Goal: Task Accomplishment & Management: Manage account settings

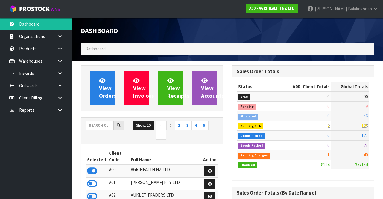
click at [98, 121] on input "text" at bounding box center [100, 125] width 28 height 9
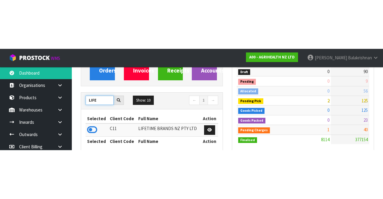
scroll to position [74, 0]
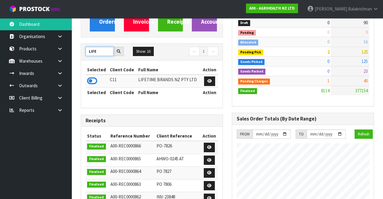
type input "LIFE"
click at [86, 89] on th "Selected" at bounding box center [97, 92] width 23 height 10
click at [87, 78] on icon at bounding box center [92, 80] width 10 height 9
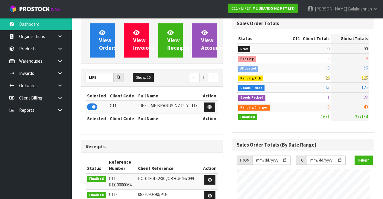
scroll to position [0, 0]
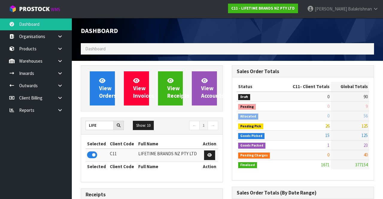
click at [59, 59] on icon at bounding box center [60, 61] width 6 height 4
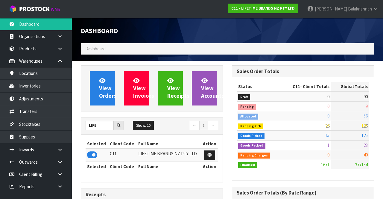
click at [56, 62] on link at bounding box center [62, 61] width 19 height 12
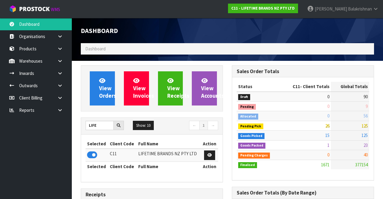
click at [70, 61] on link at bounding box center [62, 61] width 19 height 12
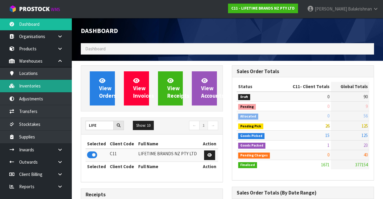
click at [41, 86] on link "Inventories" at bounding box center [36, 86] width 72 height 12
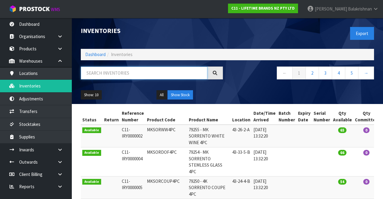
click at [146, 70] on input "text" at bounding box center [144, 72] width 127 height 13
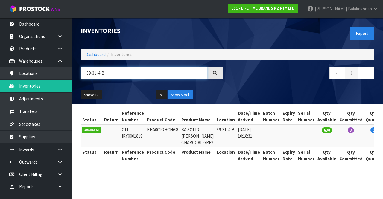
type input "39-31-4-B"
copy td "KHA001OHCHGG"
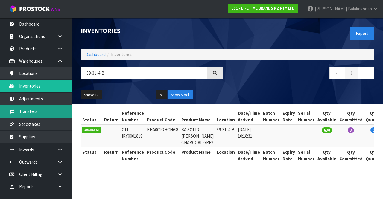
click at [45, 112] on link "Transfers" at bounding box center [36, 111] width 72 height 12
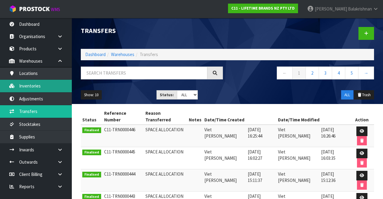
click at [47, 85] on link "Inventories" at bounding box center [36, 86] width 72 height 12
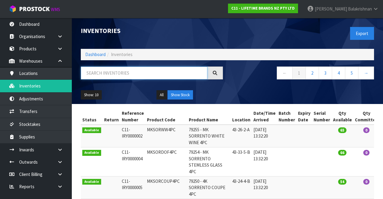
click at [130, 71] on input "text" at bounding box center [144, 72] width 127 height 13
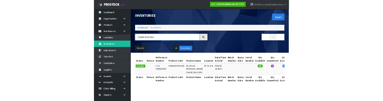
scroll to position [0, 30]
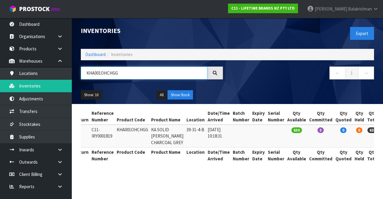
click at [121, 75] on input "KHA001OHCHGG" at bounding box center [144, 72] width 127 height 13
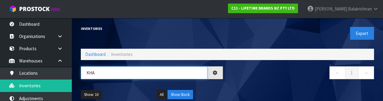
type input "KH"
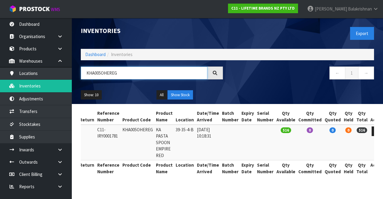
click at [133, 75] on input "KHA005OHEREG" at bounding box center [144, 72] width 127 height 13
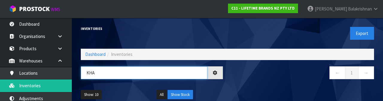
type input "KH"
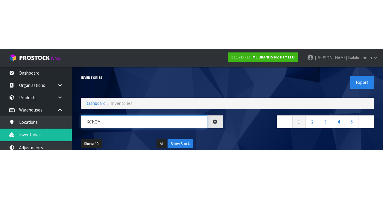
scroll to position [0, 1]
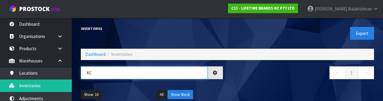
type input "K"
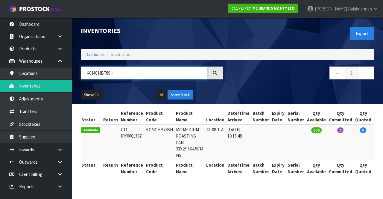
click at [129, 72] on input "KCMCHB78SH" at bounding box center [144, 72] width 127 height 13
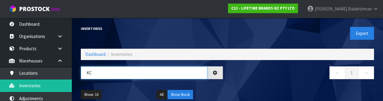
type input "K"
type input "KHA005OHKH"
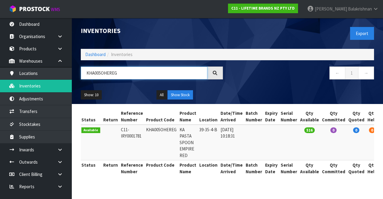
scroll to position [0, 25]
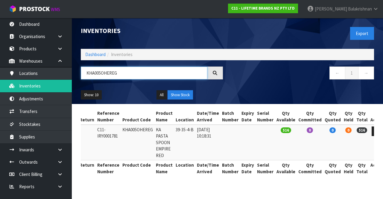
type input "KHA005OHEREG"
copy td "KHA005OHEREG"
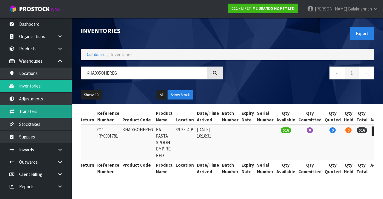
click at [21, 113] on link "Transfers" at bounding box center [36, 111] width 72 height 12
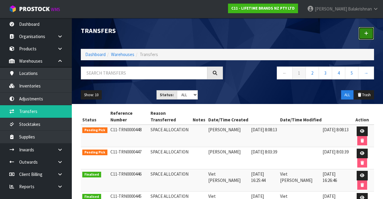
click at [239, 39] on link at bounding box center [367, 33] width 16 height 13
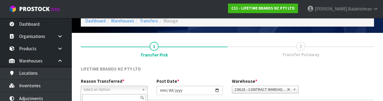
scroll to position [72, 0]
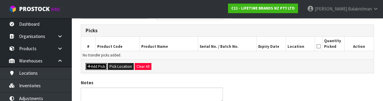
click at [89, 65] on icon "button" at bounding box center [89, 67] width 4 height 4
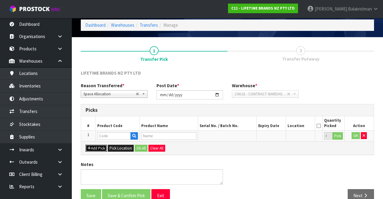
scroll to position [34, 0]
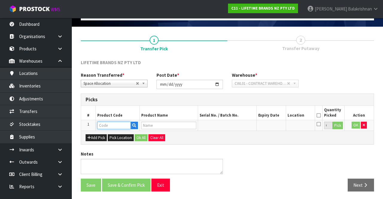
click at [99, 124] on input "text" at bounding box center [114, 125] width 34 height 7
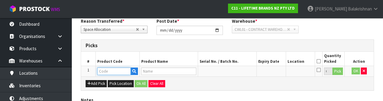
scroll to position [105, 0]
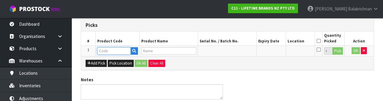
type input "KHA005OHEREG"
type input "KA PASTA SPOON EMPIRE RED"
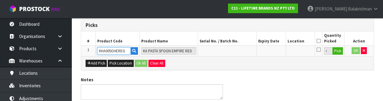
type input "KHA005OHEREG"
click at [239, 54] on button "Pick" at bounding box center [338, 51] width 10 height 8
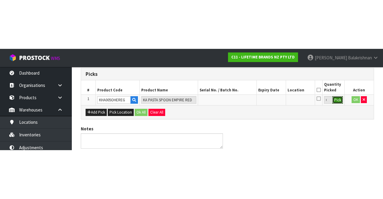
scroll to position [34, 0]
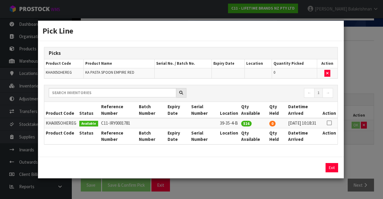
click at [239, 123] on icon at bounding box center [329, 123] width 5 height 0
click at [239, 167] on button "Assign Pick" at bounding box center [311, 167] width 25 height 9
type input "516"
click at [239, 169] on button "Exit" at bounding box center [332, 167] width 13 height 9
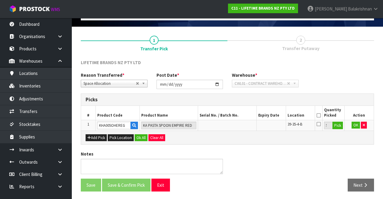
click at [239, 115] on icon at bounding box center [319, 115] width 4 height 0
click at [239, 122] on button "OK" at bounding box center [356, 125] width 8 height 7
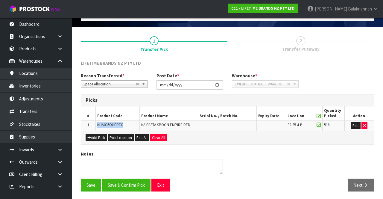
copy span "KHA005OHEREG"
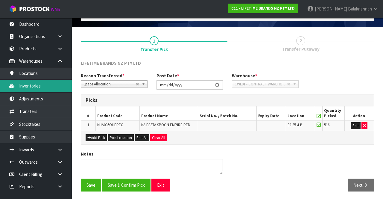
click at [28, 87] on link "Inventories" at bounding box center [36, 86] width 72 height 12
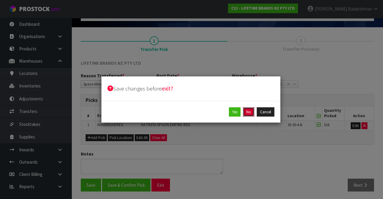
click at [239, 111] on button "No" at bounding box center [248, 112] width 11 height 10
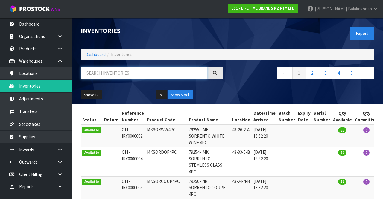
click at [99, 74] on input "text" at bounding box center [144, 72] width 127 height 13
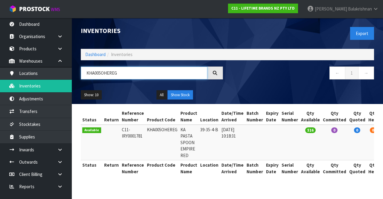
type input "KHA005OHEREG"
copy td "KHA005OHEREG"
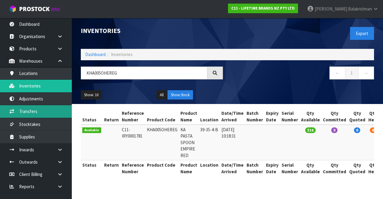
click at [19, 110] on link "Transfers" at bounding box center [36, 111] width 72 height 12
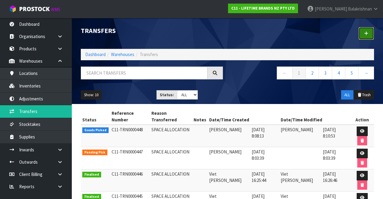
click at [239, 34] on icon at bounding box center [366, 33] width 4 height 4
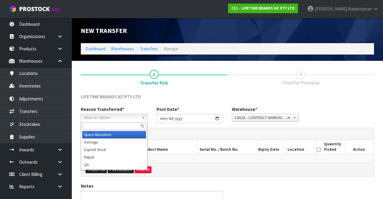
click at [98, 115] on span "Select an Option" at bounding box center [112, 117] width 56 height 7
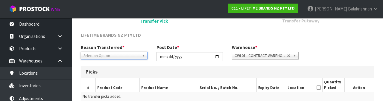
scroll to position [72, 0]
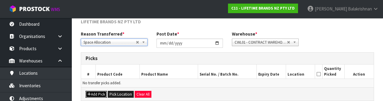
click at [89, 91] on button "Add Pick" at bounding box center [96, 94] width 21 height 7
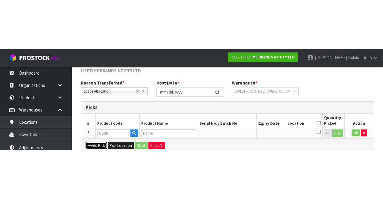
scroll to position [34, 0]
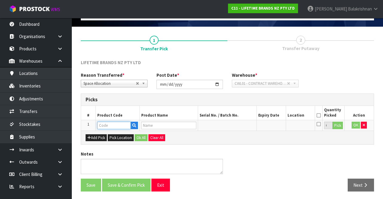
click at [103, 122] on input "text" at bounding box center [114, 125] width 34 height 7
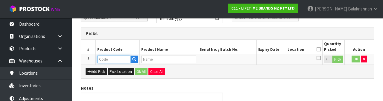
scroll to position [105, 0]
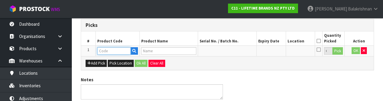
type input "KHA005OHEREG"
type input "KA PASTA SPOON EMPIRE RED"
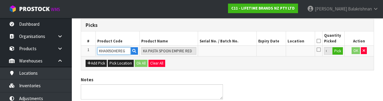
type input "KHA005OHEREG"
click at [239, 52] on button "Pick" at bounding box center [338, 51] width 10 height 8
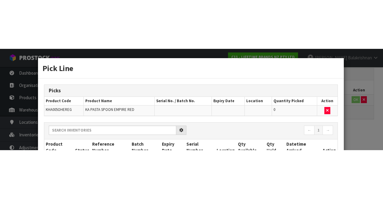
scroll to position [34, 0]
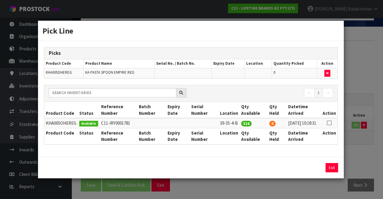
click at [239, 123] on icon at bounding box center [329, 123] width 5 height 0
click at [239, 169] on button "Assign Pick" at bounding box center [311, 167] width 25 height 9
type input "516"
click at [239, 169] on button "Exit" at bounding box center [332, 167] width 13 height 9
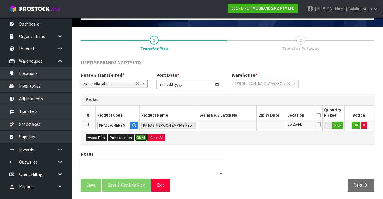
click at [139, 135] on button "Ok All" at bounding box center [141, 137] width 13 height 7
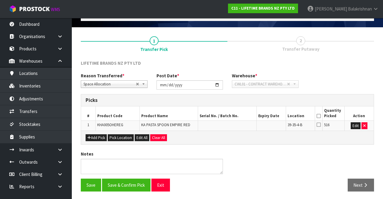
click at [239, 116] on icon at bounding box center [319, 116] width 4 height 0
click at [115, 184] on button "Save & Confirm Pick" at bounding box center [126, 184] width 49 height 13
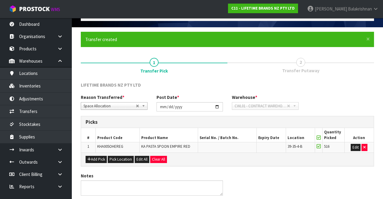
scroll to position [0, 0]
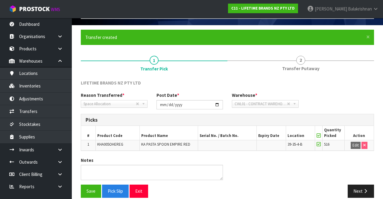
scroll to position [42, 0]
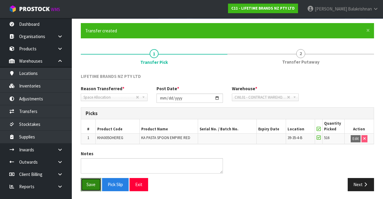
click at [85, 184] on button "Save" at bounding box center [91, 184] width 20 height 13
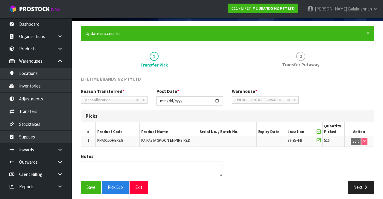
scroll to position [42, 0]
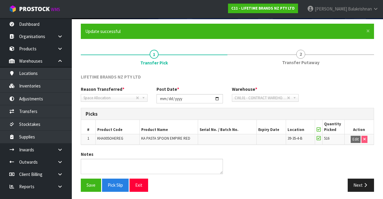
click at [239, 57] on span "2" at bounding box center [300, 54] width 9 height 9
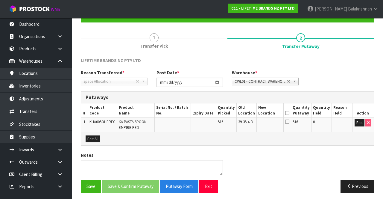
scroll to position [59, 0]
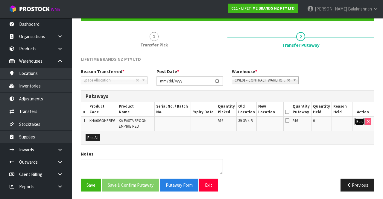
click at [239, 124] on button "Edit" at bounding box center [360, 121] width 10 height 7
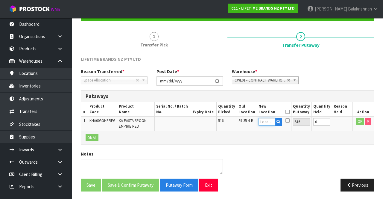
click at [239, 122] on input "text" at bounding box center [267, 121] width 16 height 7
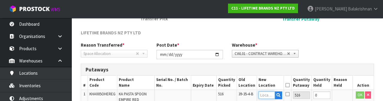
scroll to position [126, 0]
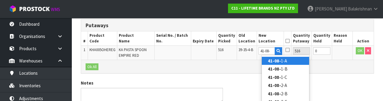
click at [239, 58] on link "41-08- 1-A" at bounding box center [285, 61] width 47 height 8
type input "41-08-1-A"
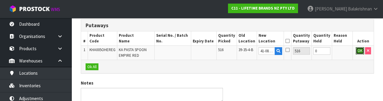
click at [239, 51] on button "OK" at bounding box center [360, 50] width 8 height 7
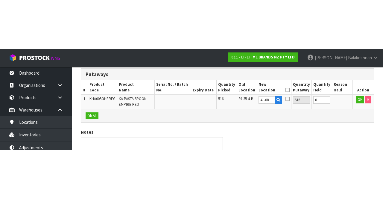
scroll to position [59, 0]
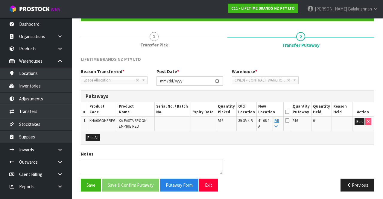
click at [239, 112] on icon at bounding box center [287, 112] width 4 height 0
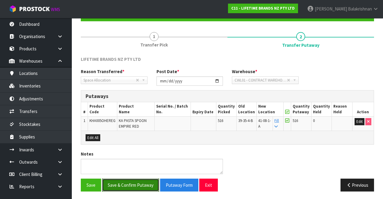
click at [130, 186] on button "Save & Confirm Putaway" at bounding box center [130, 184] width 57 height 13
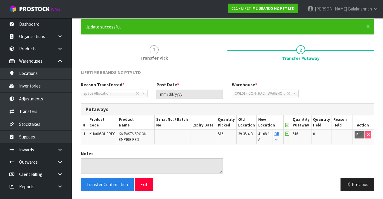
scroll to position [0, 0]
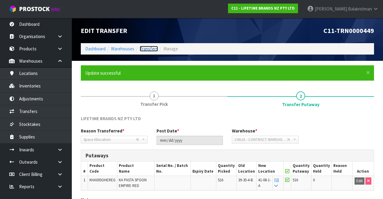
click at [149, 49] on link "Transfers" at bounding box center [149, 49] width 18 height 6
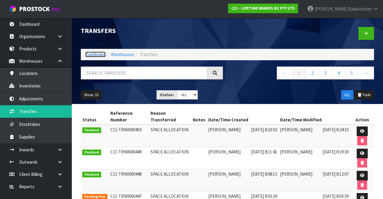
click at [99, 55] on link "Dashboard" at bounding box center [95, 55] width 20 height 6
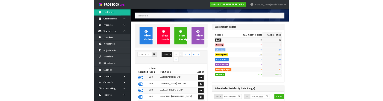
scroll to position [25, 0]
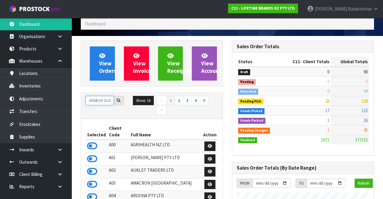
click at [104, 101] on input "text" at bounding box center [100, 100] width 28 height 9
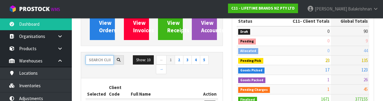
scroll to position [63, 0]
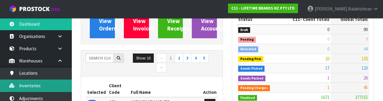
click at [21, 87] on link "Inventories" at bounding box center [36, 86] width 72 height 12
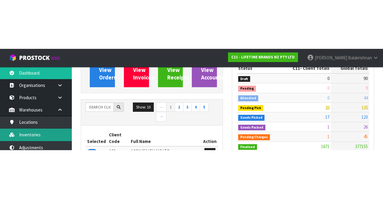
scroll to position [67, 0]
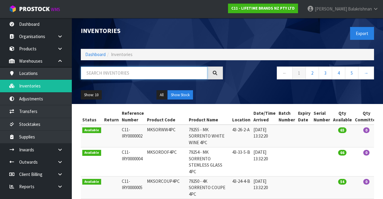
click at [150, 74] on input "text" at bounding box center [144, 72] width 127 height 13
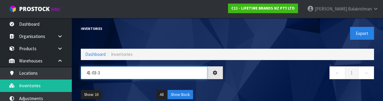
click at [122, 74] on input "41-03-3" at bounding box center [144, 72] width 127 height 13
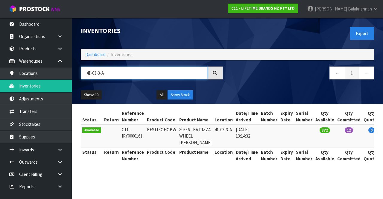
scroll to position [0, 23]
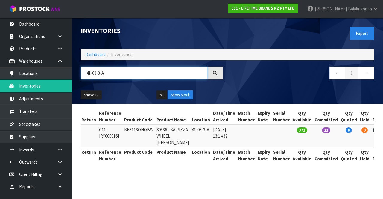
type input "41-03-3-A"
copy td "KES113OHOBW"
click at [134, 136] on td "KES113OHOBW" at bounding box center [139, 136] width 32 height 23
copy td "KES113OHOBW"
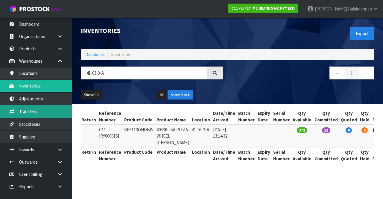
click at [45, 110] on link "Transfers" at bounding box center [36, 111] width 72 height 12
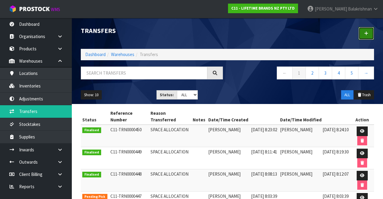
click at [239, 33] on icon at bounding box center [366, 33] width 4 height 4
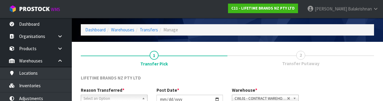
scroll to position [72, 0]
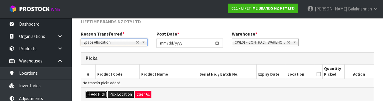
click at [92, 96] on button "Add Pick" at bounding box center [96, 94] width 21 height 7
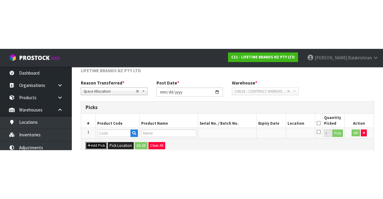
scroll to position [34, 0]
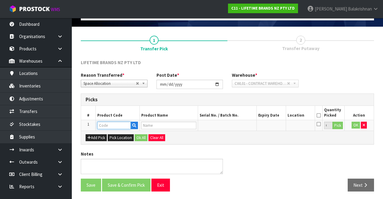
click at [119, 122] on input "text" at bounding box center [114, 125] width 34 height 7
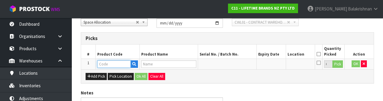
scroll to position [105, 0]
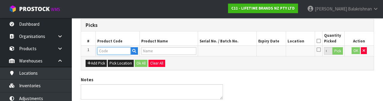
click at [110, 49] on input "text" at bounding box center [114, 50] width 34 height 7
type input "KES113OHOBW"
type input "80336 - KA PIZZA WHEEL [PERSON_NAME]"
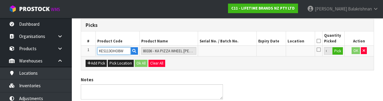
type input "KES113OHOBW"
click at [239, 51] on button "Pick" at bounding box center [338, 51] width 10 height 8
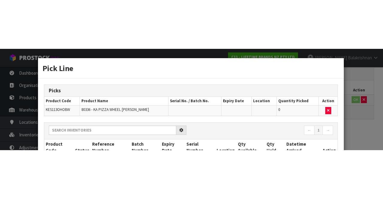
scroll to position [34, 0]
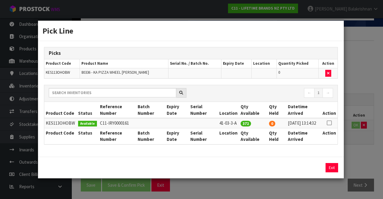
click at [239, 123] on icon at bounding box center [329, 123] width 5 height 0
click at [239, 172] on button "Assign Pick" at bounding box center [311, 167] width 25 height 9
type input "372"
click at [239, 169] on button "Exit" at bounding box center [332, 167] width 13 height 9
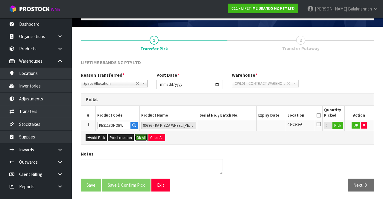
click at [141, 138] on button "Ok All" at bounding box center [141, 137] width 13 height 7
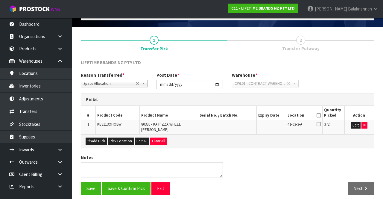
click at [239, 115] on icon at bounding box center [319, 115] width 4 height 0
click at [92, 185] on button "Save" at bounding box center [91, 188] width 20 height 13
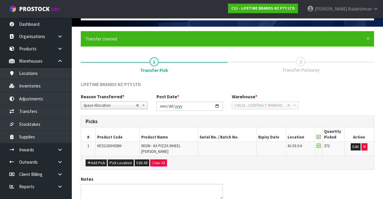
scroll to position [0, 0]
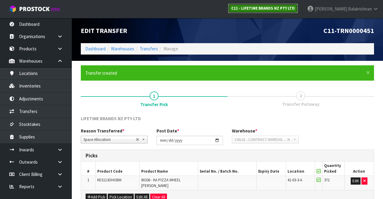
click at [239, 5] on link "C11 - LIFETIME BRANDS NZ PTY LTD" at bounding box center [263, 9] width 70 height 10
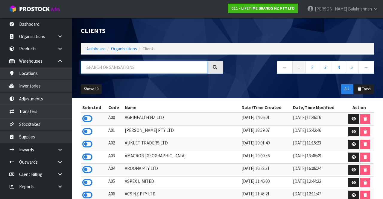
click at [145, 72] on input "text" at bounding box center [144, 67] width 127 height 13
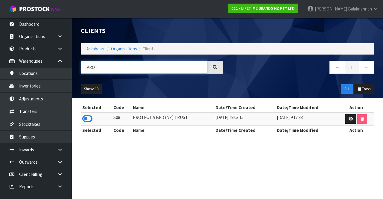
type input "PROT"
click at [76, 118] on section "Selected Code Name Date/Time Created Date/Time Modified Action S08 PROTECT A BE…" at bounding box center [227, 121] width 311 height 47
click at [85, 118] on icon at bounding box center [87, 118] width 10 height 9
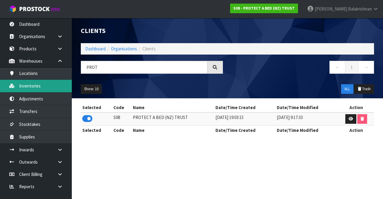
click at [43, 84] on link "Inventories" at bounding box center [36, 86] width 72 height 12
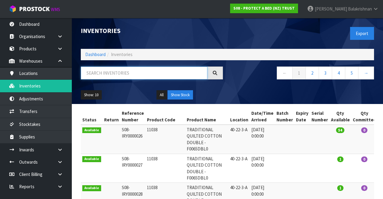
click at [135, 71] on input "text" at bounding box center [144, 72] width 127 height 13
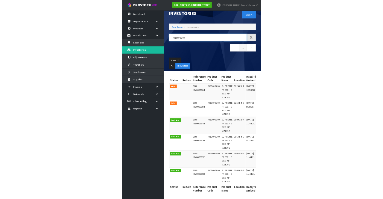
scroll to position [19, 0]
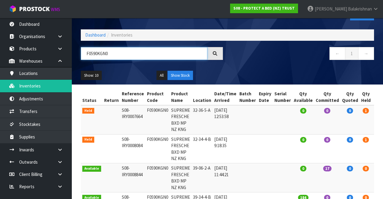
type input "F0590KGN0"
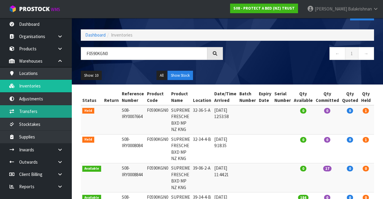
click at [41, 110] on link "Transfers" at bounding box center [36, 111] width 72 height 12
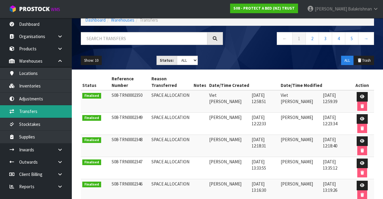
scroll to position [35, 0]
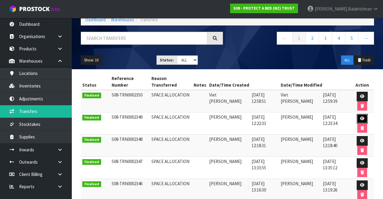
click at [239, 118] on link at bounding box center [362, 119] width 11 height 10
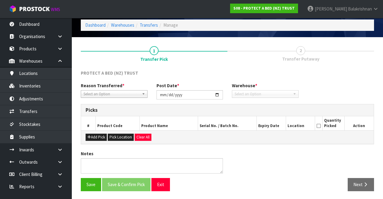
type input "[DATE]"
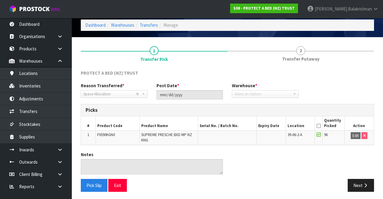
scroll to position [25, 0]
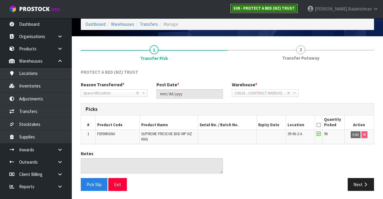
click at [239, 4] on link "S08 - PROTECT A BED (NZ) TRUST" at bounding box center [264, 9] width 68 height 10
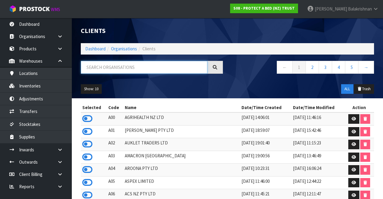
click at [176, 68] on input "text" at bounding box center [144, 67] width 127 height 13
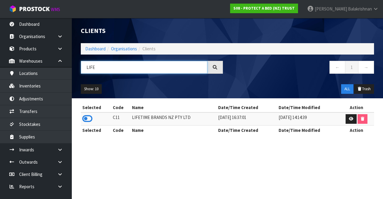
type input "LIFE"
click at [88, 115] on icon at bounding box center [87, 118] width 10 height 9
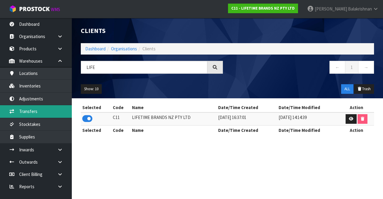
click at [41, 111] on link "Transfers" at bounding box center [36, 111] width 72 height 12
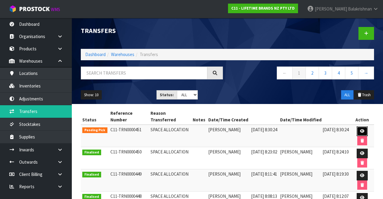
click at [239, 132] on icon at bounding box center [362, 131] width 4 height 4
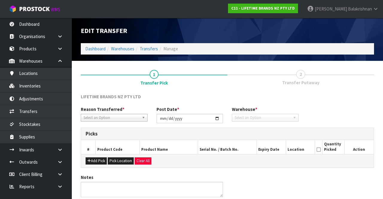
type input "[DATE]"
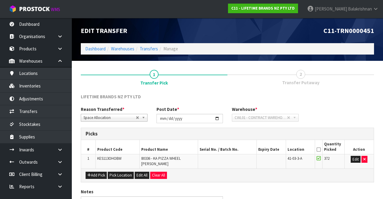
scroll to position [38, 0]
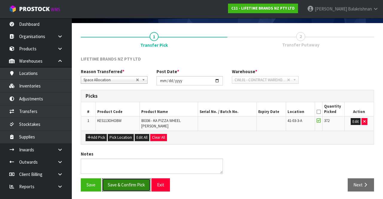
click at [128, 178] on button "Save & Confirm Pick" at bounding box center [126, 184] width 49 height 13
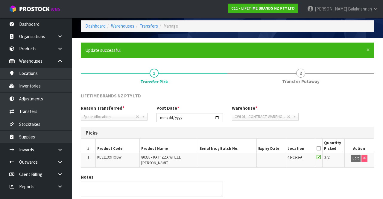
scroll to position [46, 0]
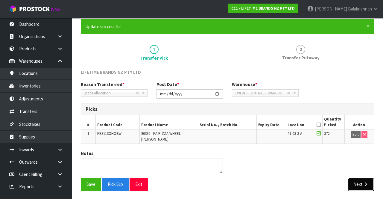
click at [239, 182] on icon "button" at bounding box center [366, 184] width 6 height 4
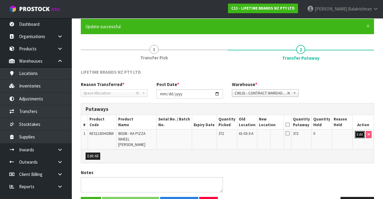
click at [239, 135] on button "Edit" at bounding box center [360, 134] width 10 height 7
click at [239, 133] on input "text" at bounding box center [267, 134] width 16 height 7
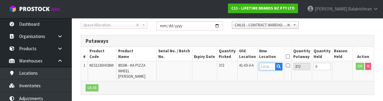
scroll to position [126, 0]
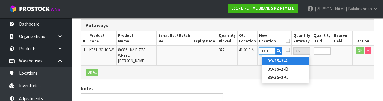
type input "39-35-2-B"
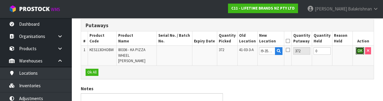
click at [239, 53] on button "OK" at bounding box center [360, 50] width 8 height 7
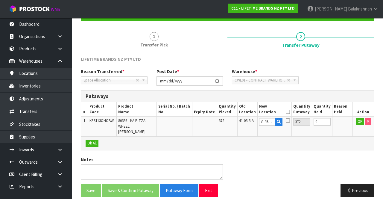
scroll to position [0, 0]
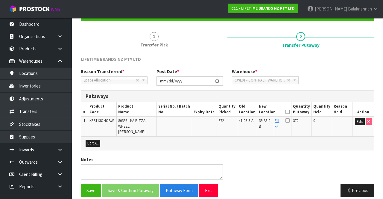
click at [239, 112] on icon at bounding box center [288, 112] width 4 height 0
click at [134, 184] on button "Save & Confirm Putaway" at bounding box center [130, 190] width 57 height 13
